Goal: Find contact information: Obtain details needed to contact an individual or organization

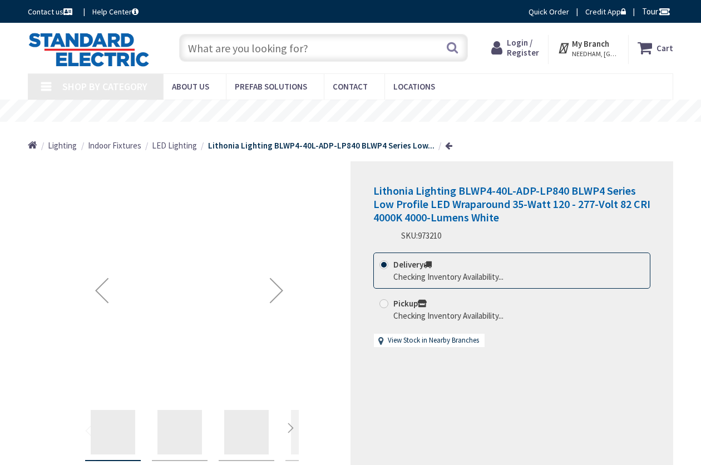
type input "[PERSON_NAME][STREET_ADDRESS][PERSON_NAME][PERSON_NAME]"
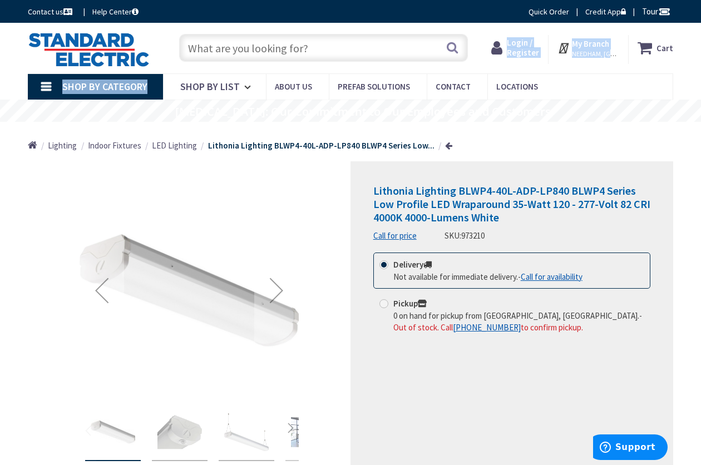
drag, startPoint x: 701, startPoint y: 65, endPoint x: 705, endPoint y: 93, distance: 28.6
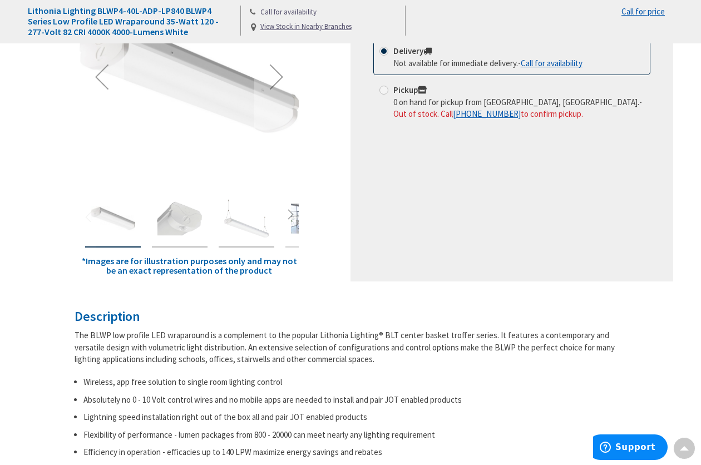
scroll to position [166, 0]
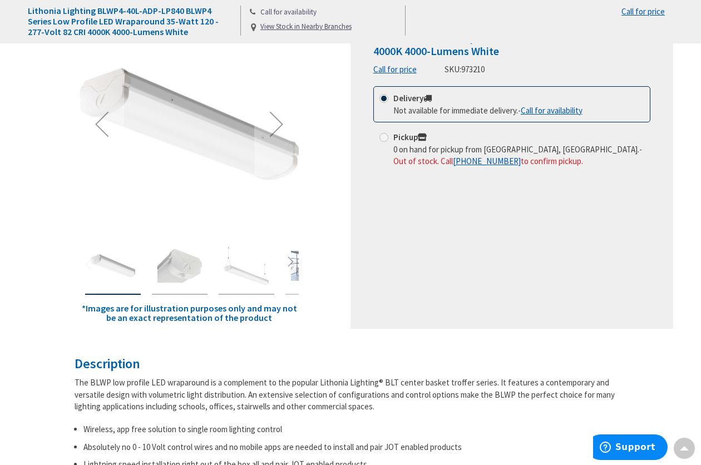
drag, startPoint x: 692, startPoint y: 106, endPoint x: 695, endPoint y: 85, distance: 21.4
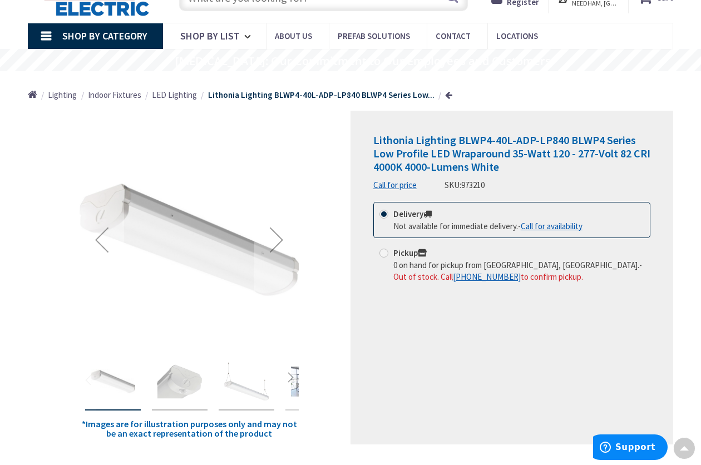
scroll to position [41, 0]
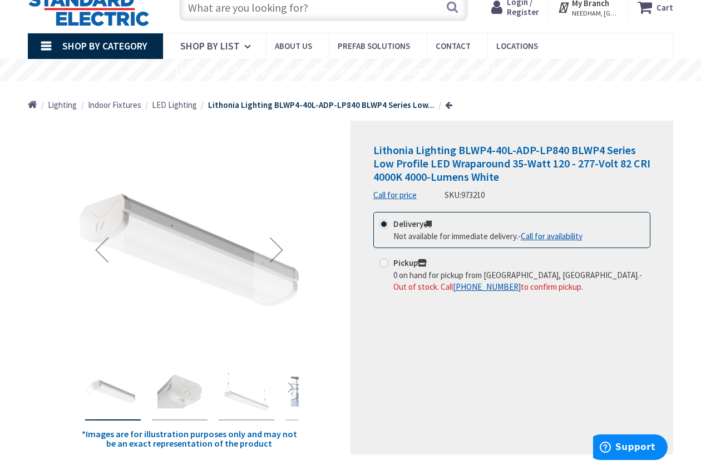
click at [403, 194] on link "Call for price" at bounding box center [394, 195] width 43 height 12
